Goal: Information Seeking & Learning: Learn about a topic

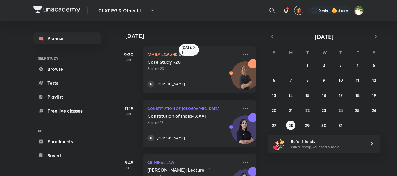
scroll to position [34, 0]
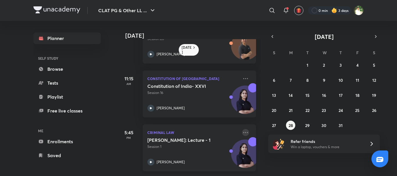
click at [243, 129] on icon at bounding box center [245, 132] width 7 height 7
click at [242, 129] on icon at bounding box center [245, 132] width 7 height 7
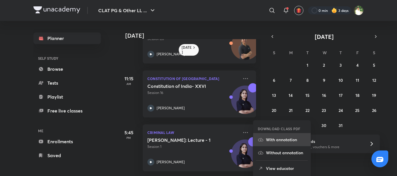
click at [273, 141] on p "With annotation" at bounding box center [286, 140] width 40 height 6
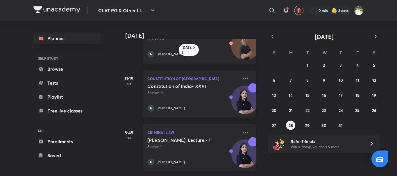
drag, startPoint x: 240, startPoint y: 126, endPoint x: 237, endPoint y: 128, distance: 4.1
click at [237, 128] on div "Criminal Law Bhartiya Nyaya Sanhita: Lecture - 1 Session 1 Manjari Singh" at bounding box center [199, 148] width 113 height 47
click at [186, 141] on h5 "Bhartiya Nyaya Sanhita: Lecture - 1" at bounding box center [183, 140] width 72 height 6
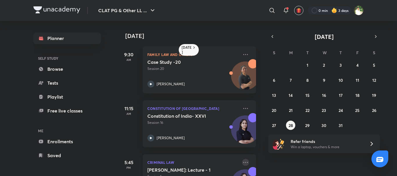
click at [242, 162] on icon at bounding box center [245, 162] width 7 height 7
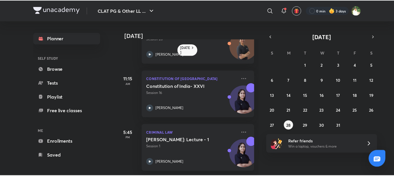
scroll to position [34, 0]
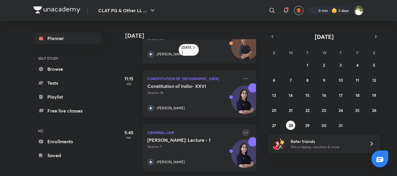
click at [242, 129] on icon at bounding box center [245, 132] width 7 height 7
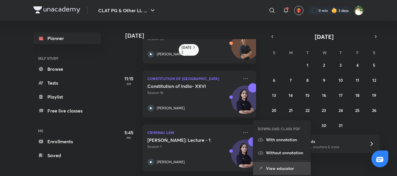
click at [285, 168] on p "View educator" at bounding box center [286, 169] width 40 height 6
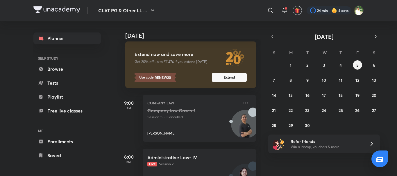
scroll to position [72, 0]
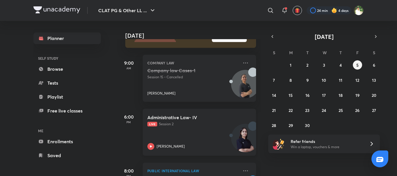
click at [190, 136] on div "Administrative Law- IV Live Session 2 Manjari Singh" at bounding box center [192, 132] width 91 height 35
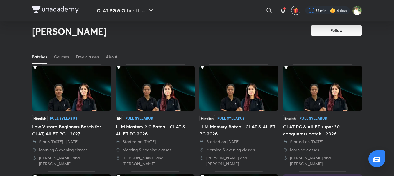
scroll to position [27, 0]
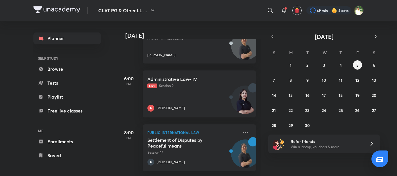
scroll to position [114, 0]
click at [339, 66] on button "4" at bounding box center [340, 64] width 9 height 9
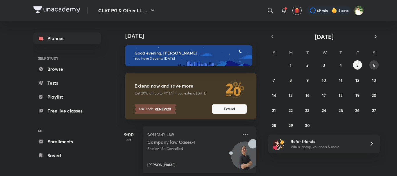
click at [374, 66] on abbr "6" at bounding box center [374, 65] width 2 height 6
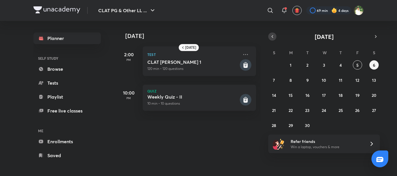
click at [270, 39] on button "button" at bounding box center [272, 37] width 8 height 8
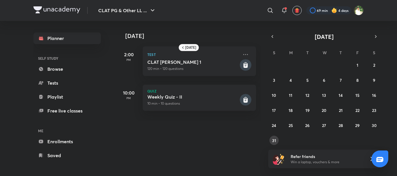
click at [272, 140] on abbr "31" at bounding box center [274, 141] width 4 height 6
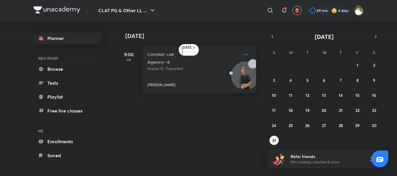
click at [379, 35] on div "[DATE]" at bounding box center [324, 37] width 112 height 8
click at [376, 35] on icon "button" at bounding box center [375, 36] width 5 height 5
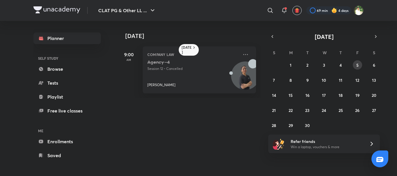
click at [358, 62] on button "5" at bounding box center [357, 64] width 9 height 9
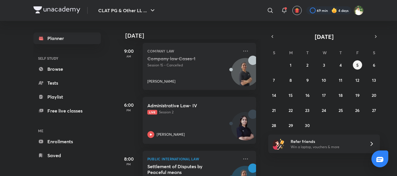
scroll to position [114, 0]
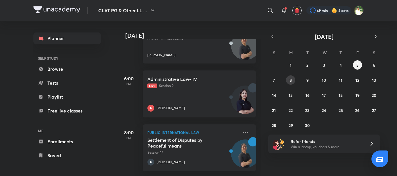
click at [292, 79] on button "8" at bounding box center [290, 80] width 9 height 9
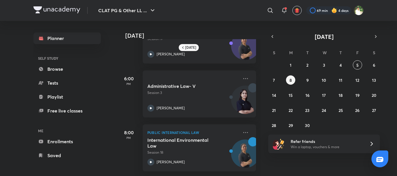
scroll to position [0, 0]
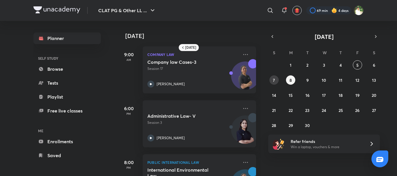
click at [270, 78] on button "7" at bounding box center [273, 80] width 9 height 9
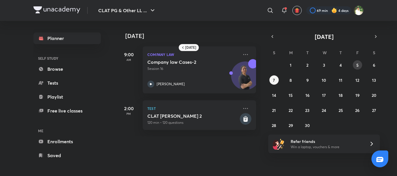
click at [359, 63] on button "5" at bounding box center [357, 64] width 9 height 9
